Goal: Find specific page/section: Find specific page/section

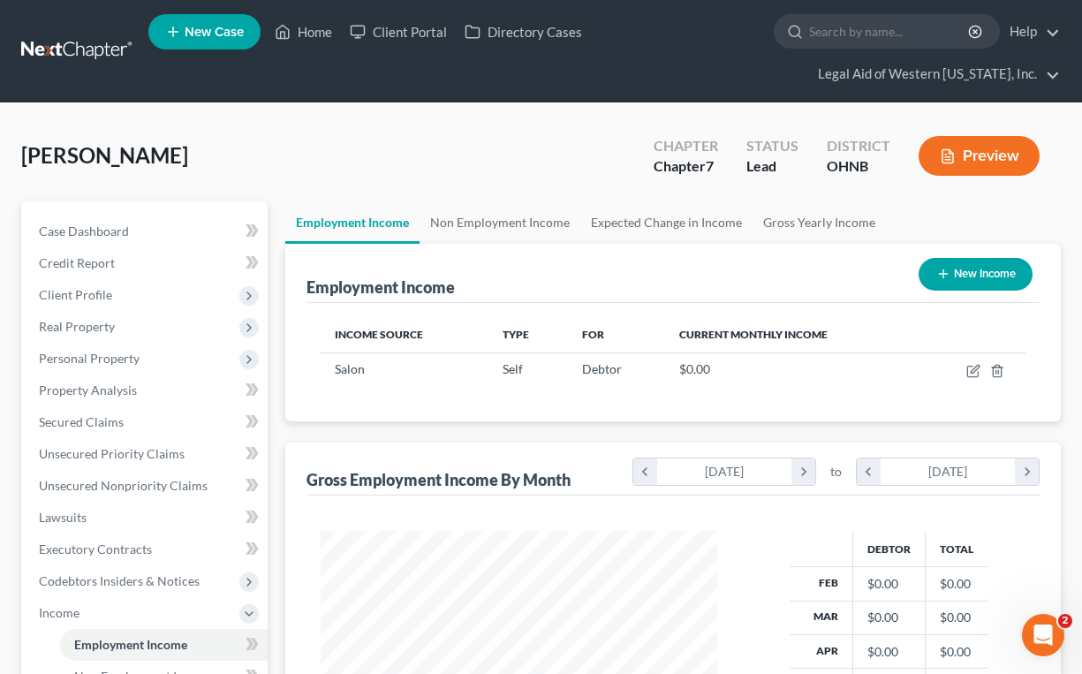
scroll to position [317, 431]
click at [306, 34] on link "Home" at bounding box center [303, 32] width 75 height 32
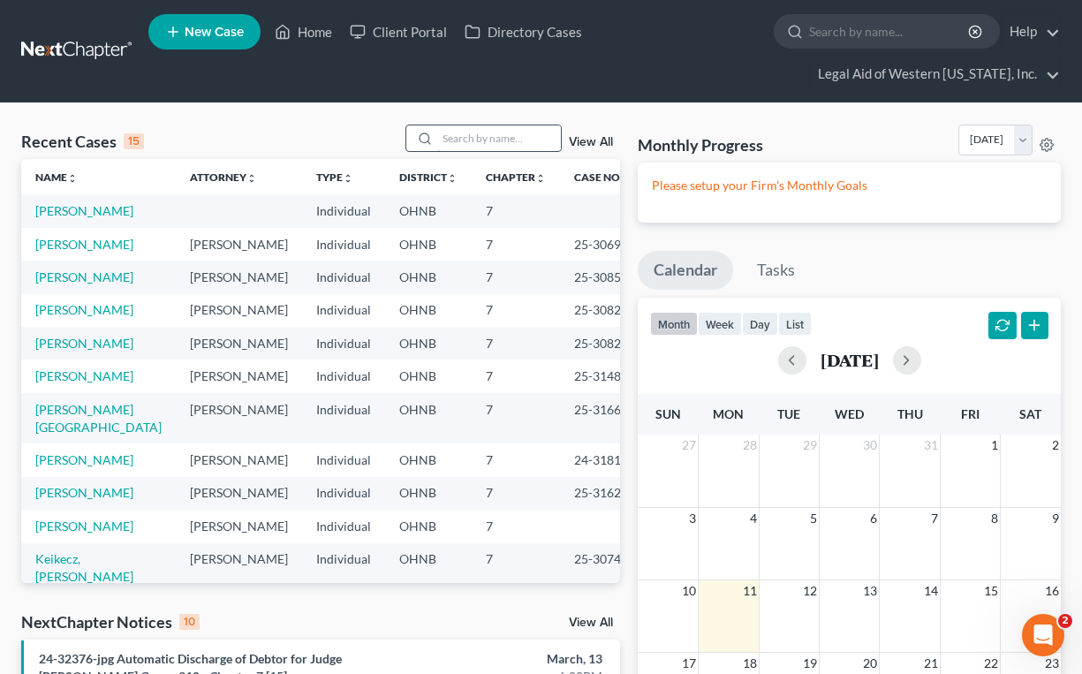
click at [480, 139] on input "search" at bounding box center [499, 138] width 124 height 26
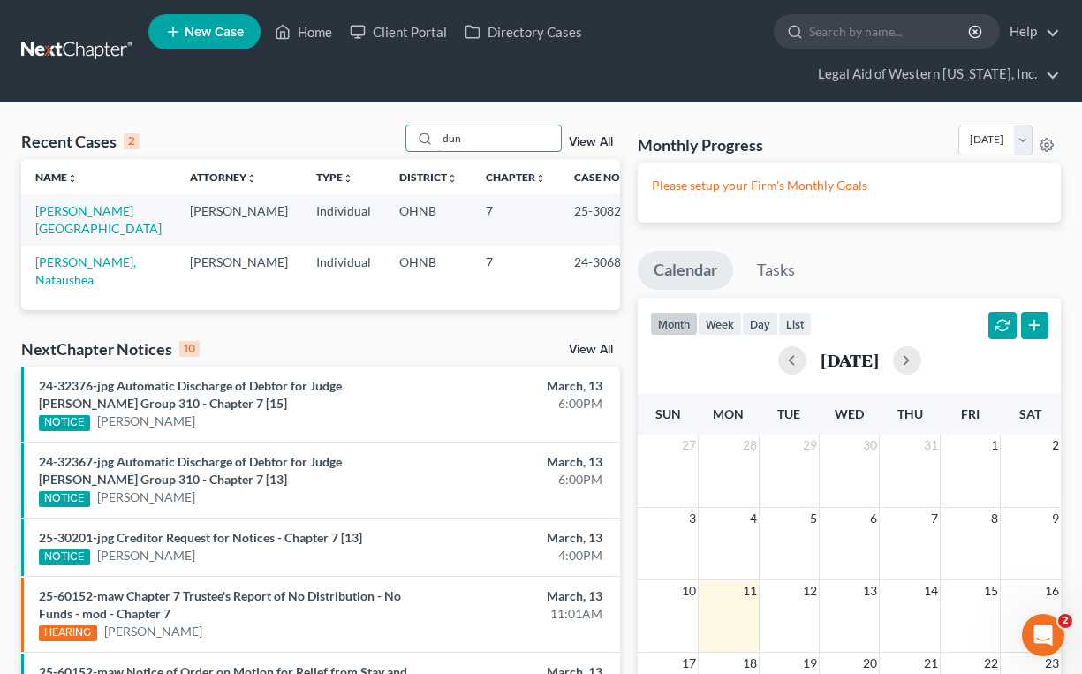
type input "dun"
click at [104, 220] on td "[PERSON_NAME][GEOGRAPHIC_DATA]" at bounding box center [98, 219] width 155 height 50
click at [102, 213] on link "[PERSON_NAME][GEOGRAPHIC_DATA]" at bounding box center [98, 219] width 126 height 33
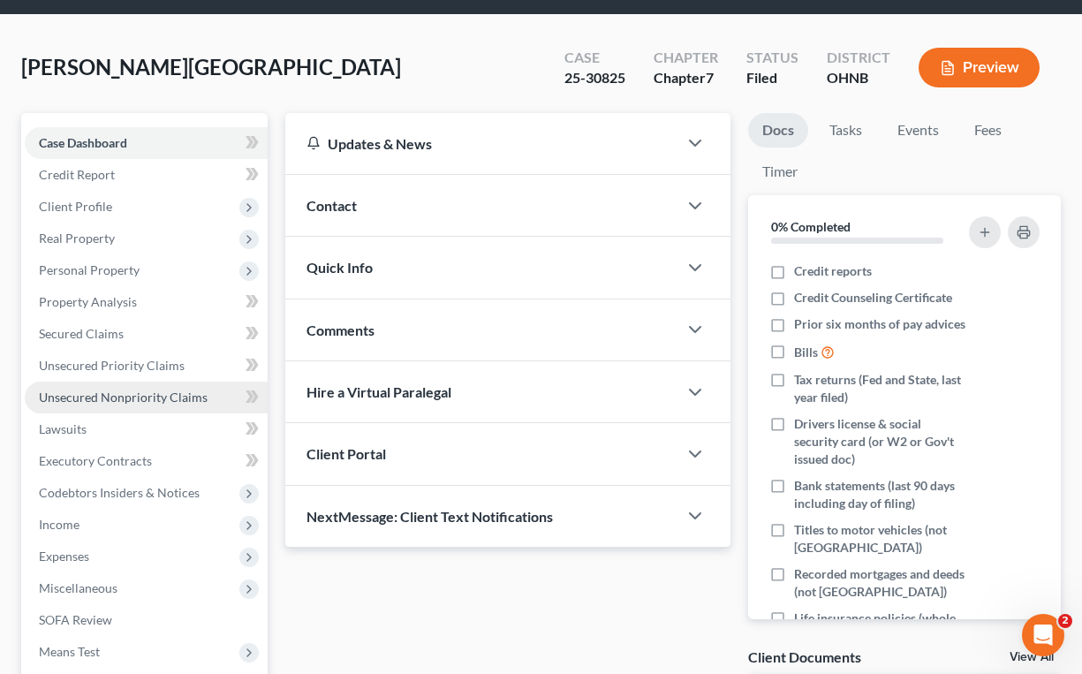
click at [170, 396] on span "Unsecured Nonpriority Claims" at bounding box center [123, 397] width 169 height 15
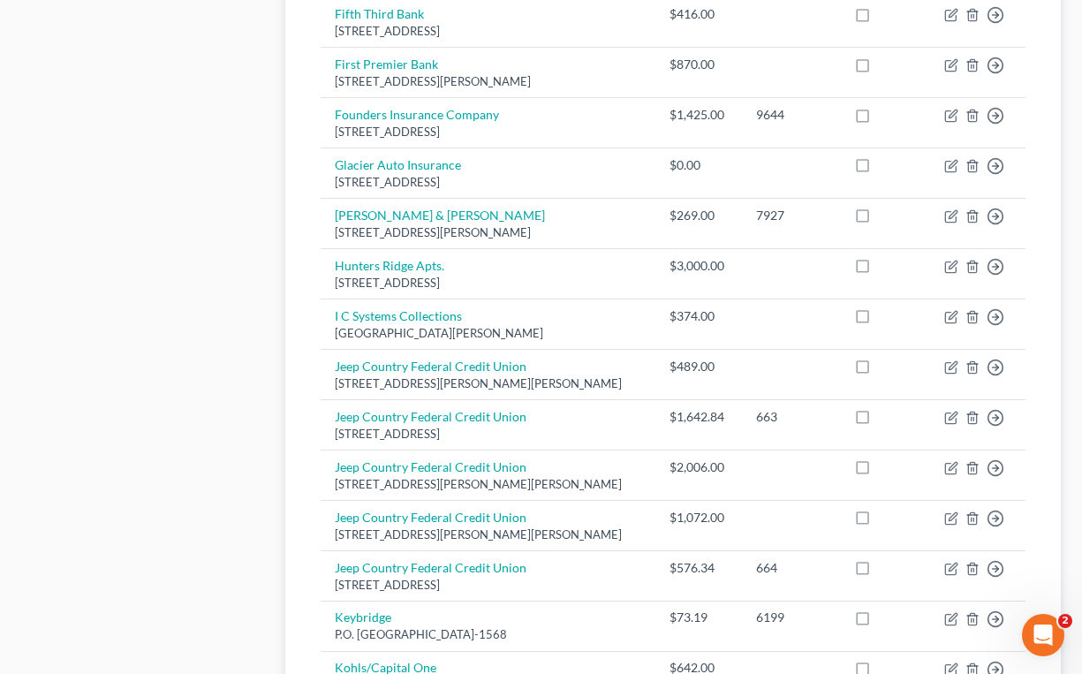
scroll to position [1518, 0]
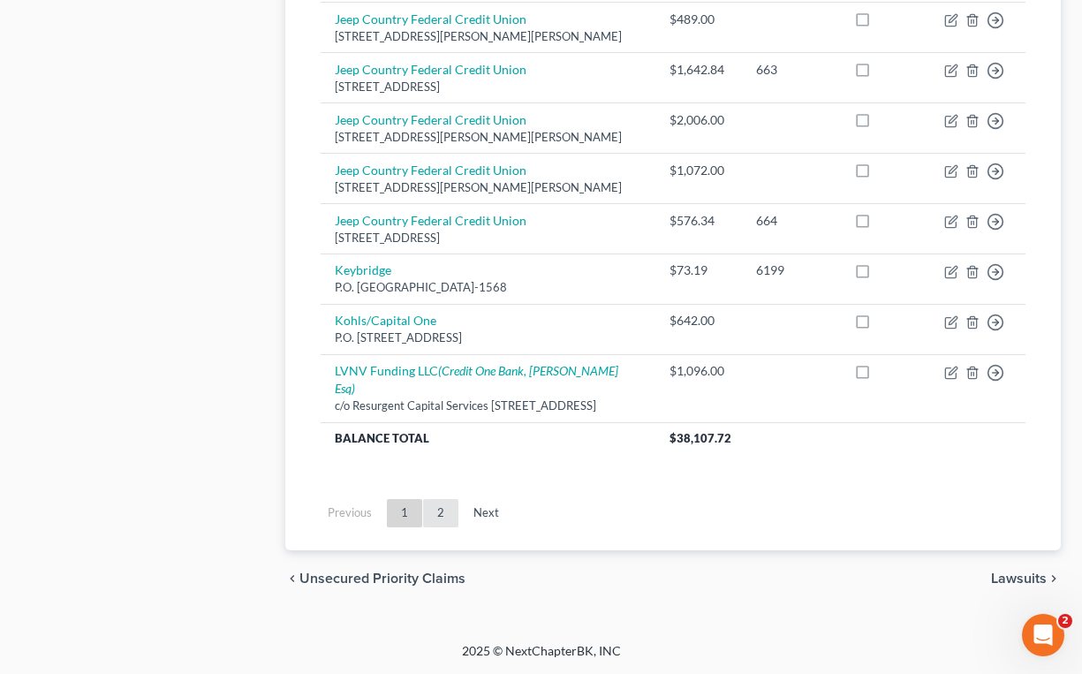
click at [444, 516] on link "2" at bounding box center [440, 513] width 35 height 28
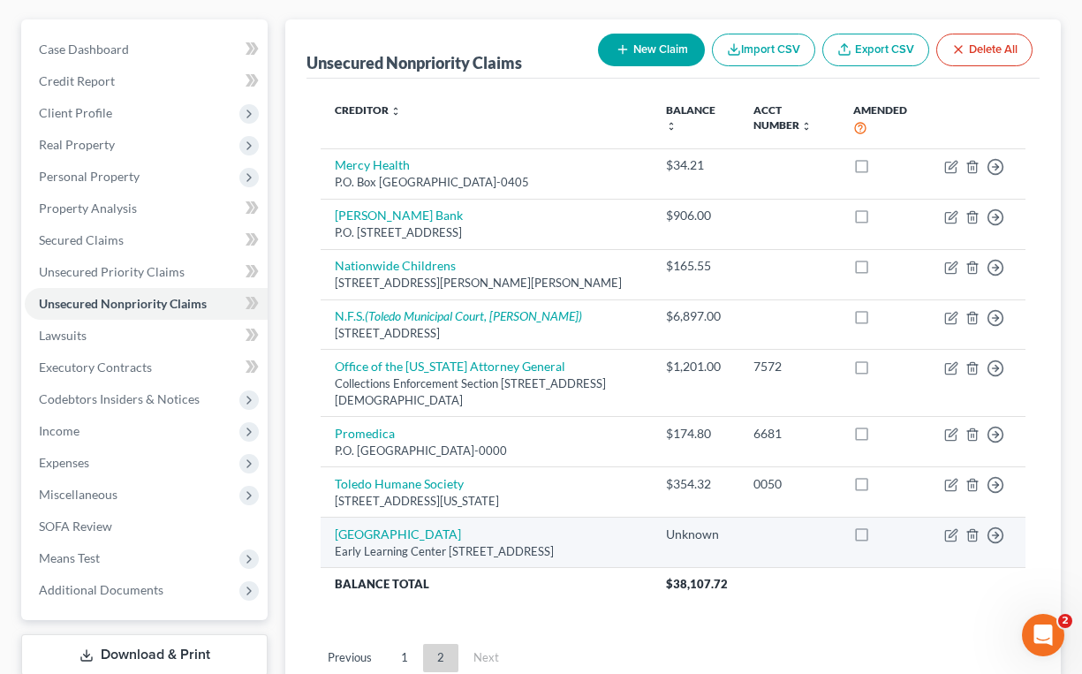
scroll to position [166, 0]
